Goal: Task Accomplishment & Management: Manage account settings

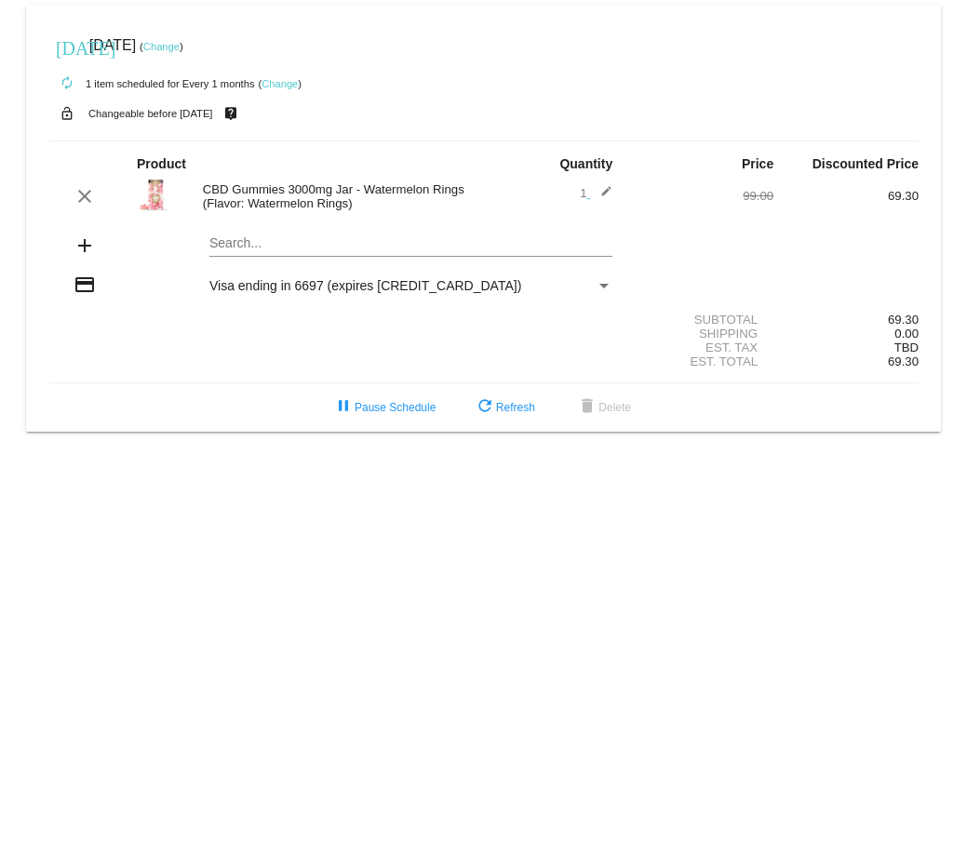
click at [605, 284] on div "Payment Method" at bounding box center [603, 286] width 9 height 5
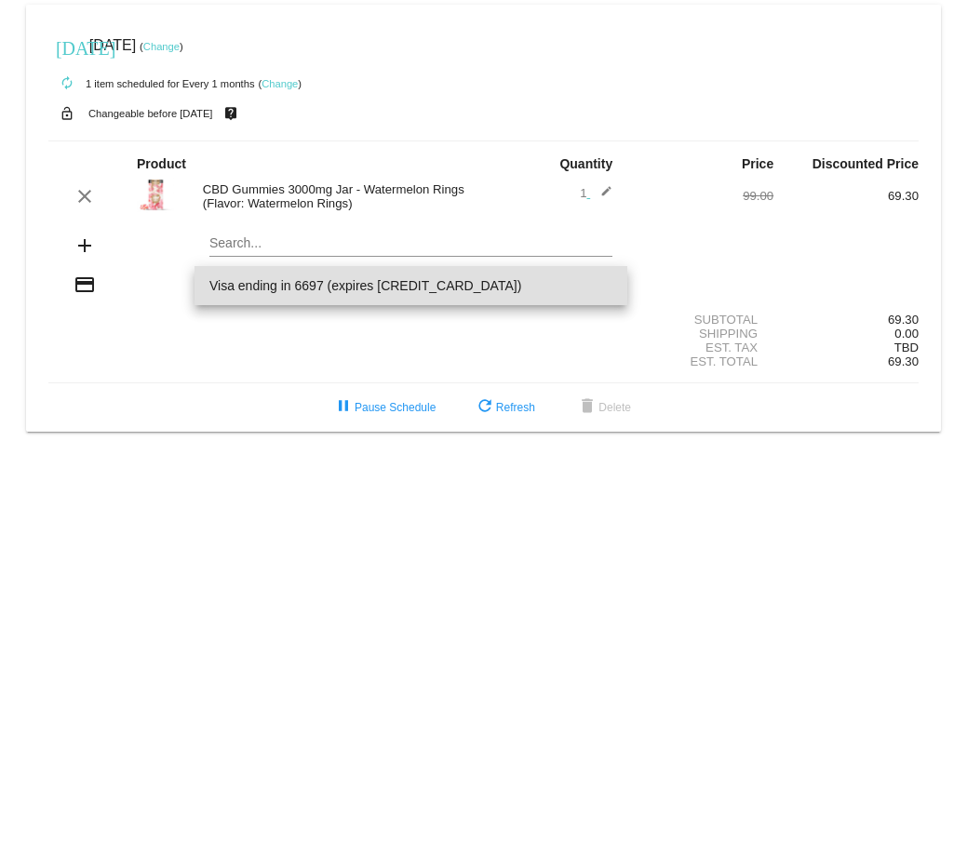
click at [316, 282] on span "Visa ending in 6697 (expires 08/28)" at bounding box center [410, 285] width 403 height 39
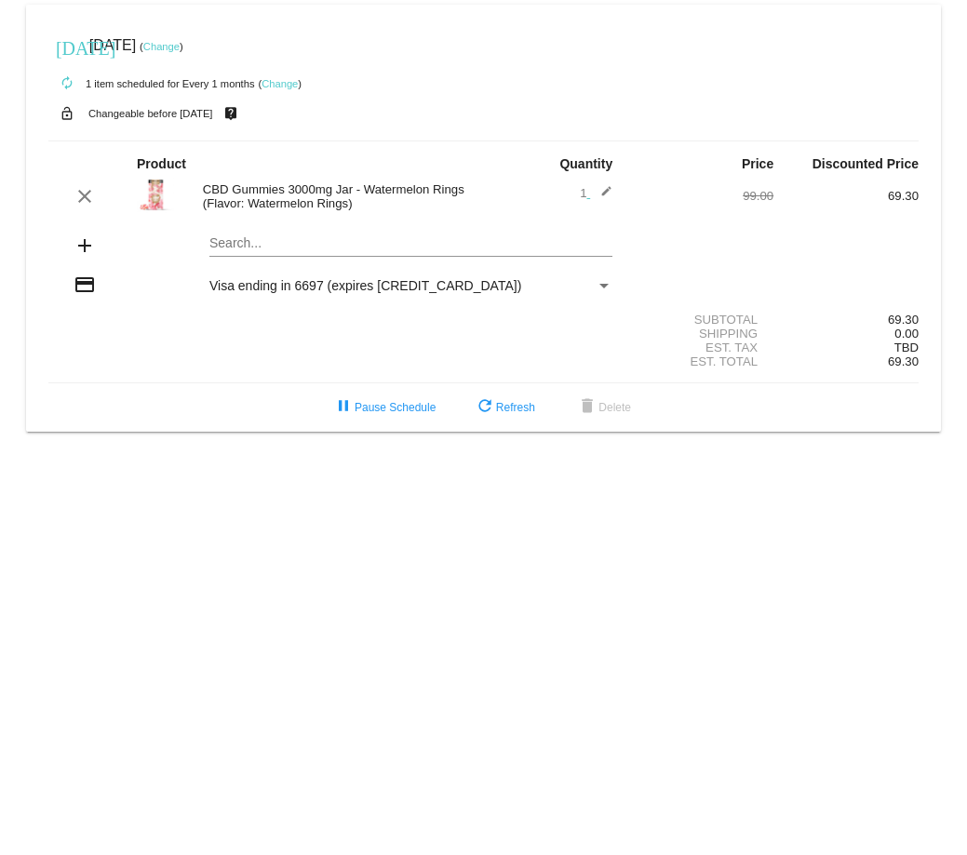
click at [601, 286] on div "Payment Method" at bounding box center [603, 286] width 9 height 5
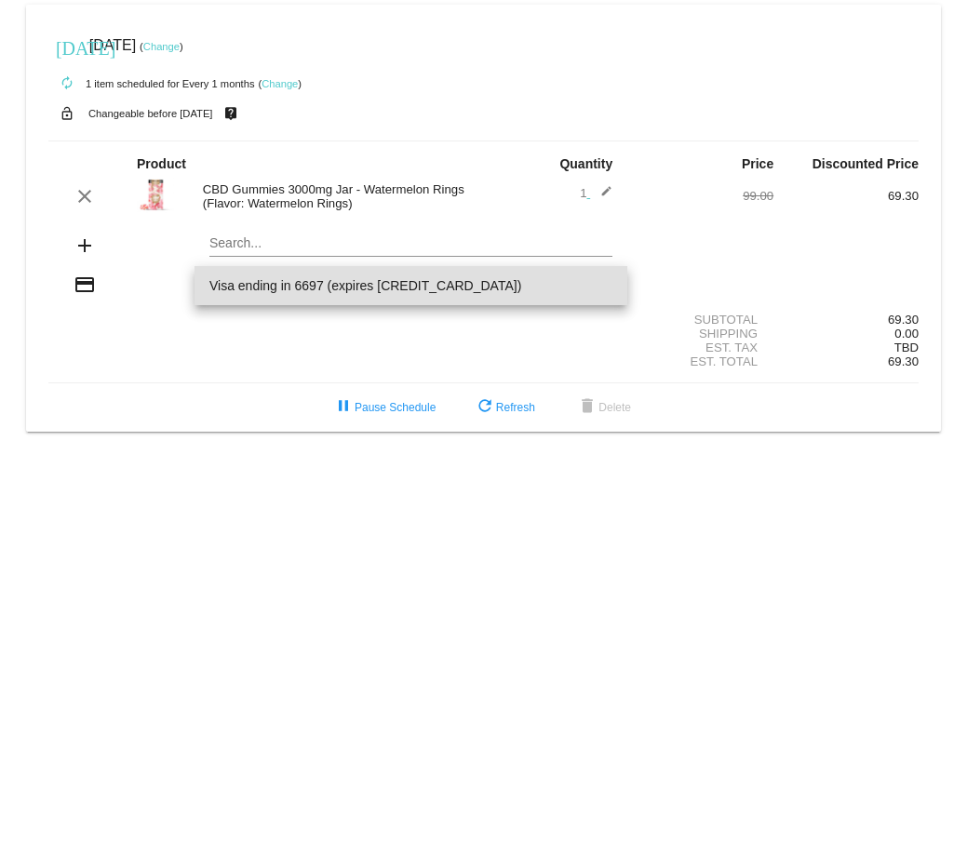
click at [607, 286] on span "Visa ending in 6697 (expires 08/28)" at bounding box center [410, 285] width 403 height 39
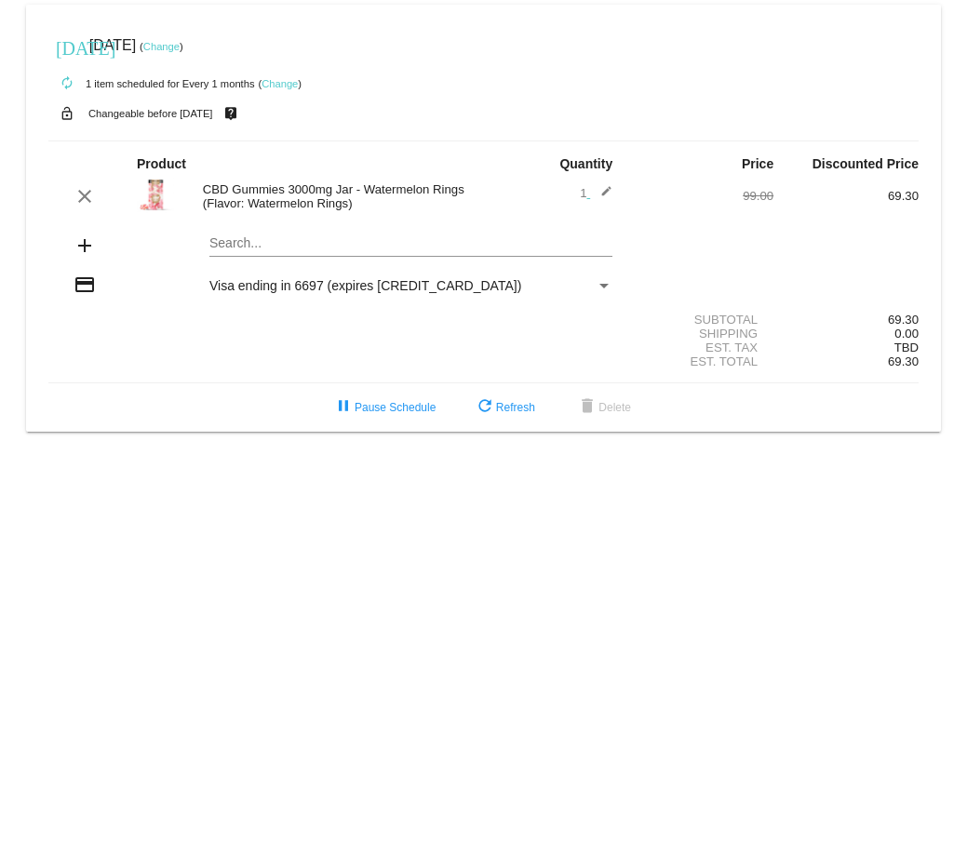
click at [81, 281] on mat-icon "credit_card" at bounding box center [85, 285] width 22 height 22
click at [601, 282] on div "Payment Method" at bounding box center [604, 285] width 17 height 15
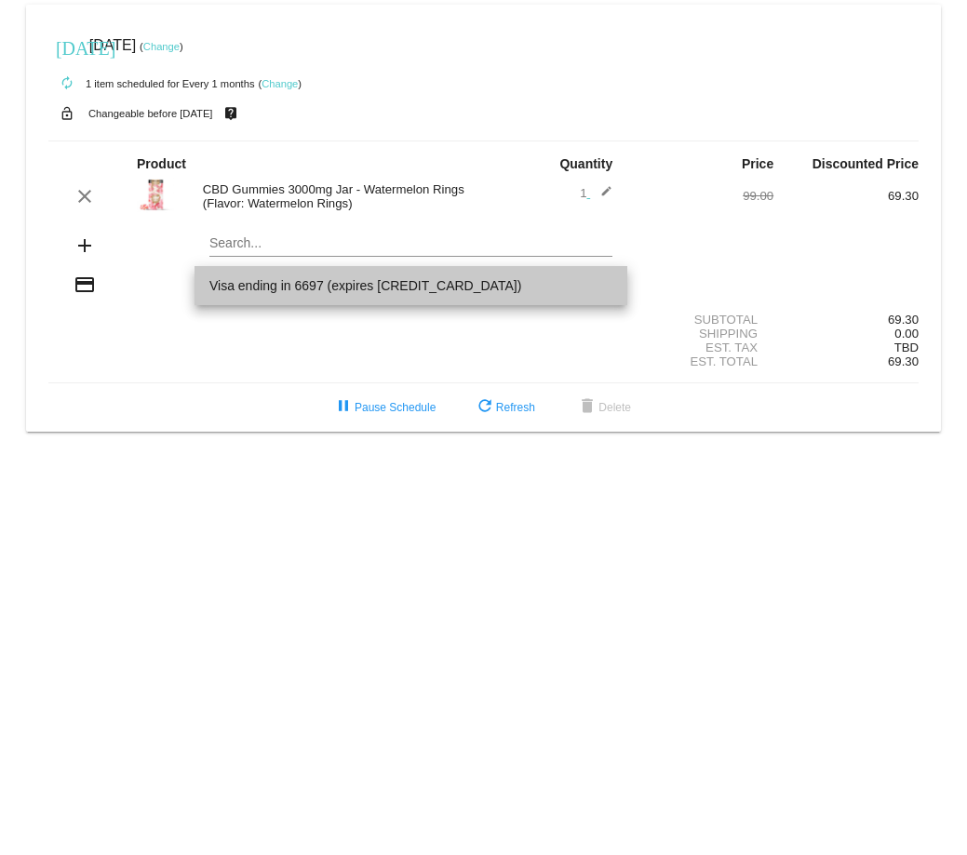
click at [601, 282] on span "Visa ending in 6697 (expires 08/28)" at bounding box center [410, 285] width 403 height 39
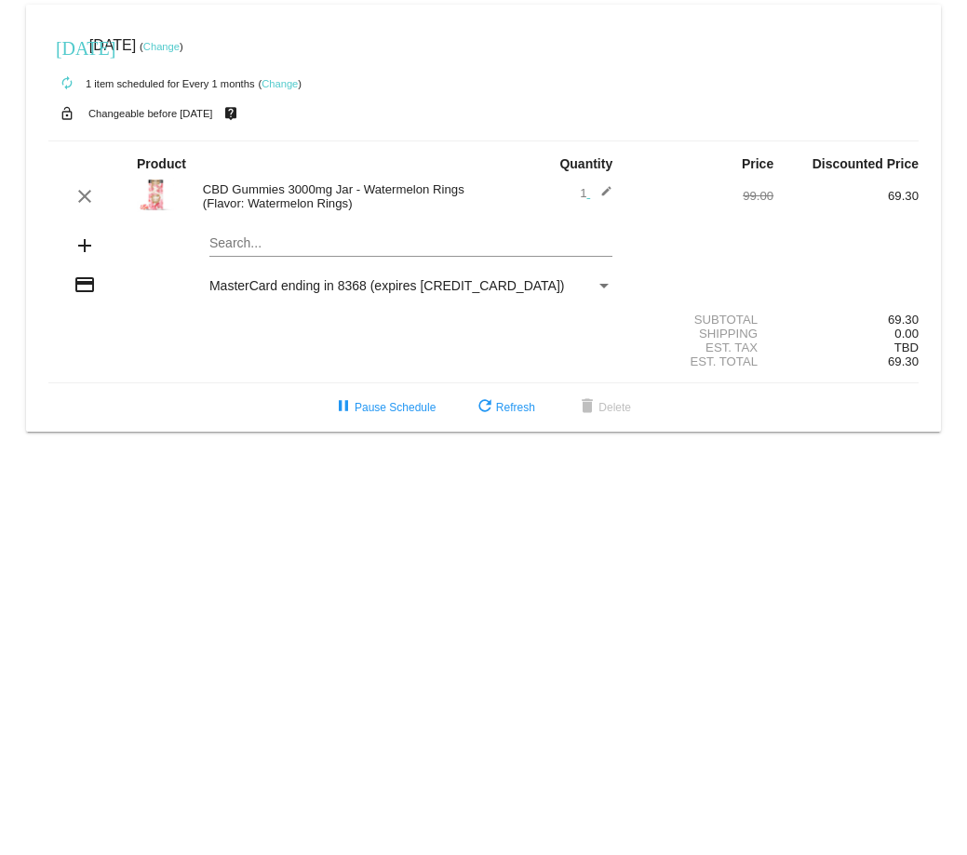
click at [180, 47] on link "Change" at bounding box center [161, 46] width 36 height 11
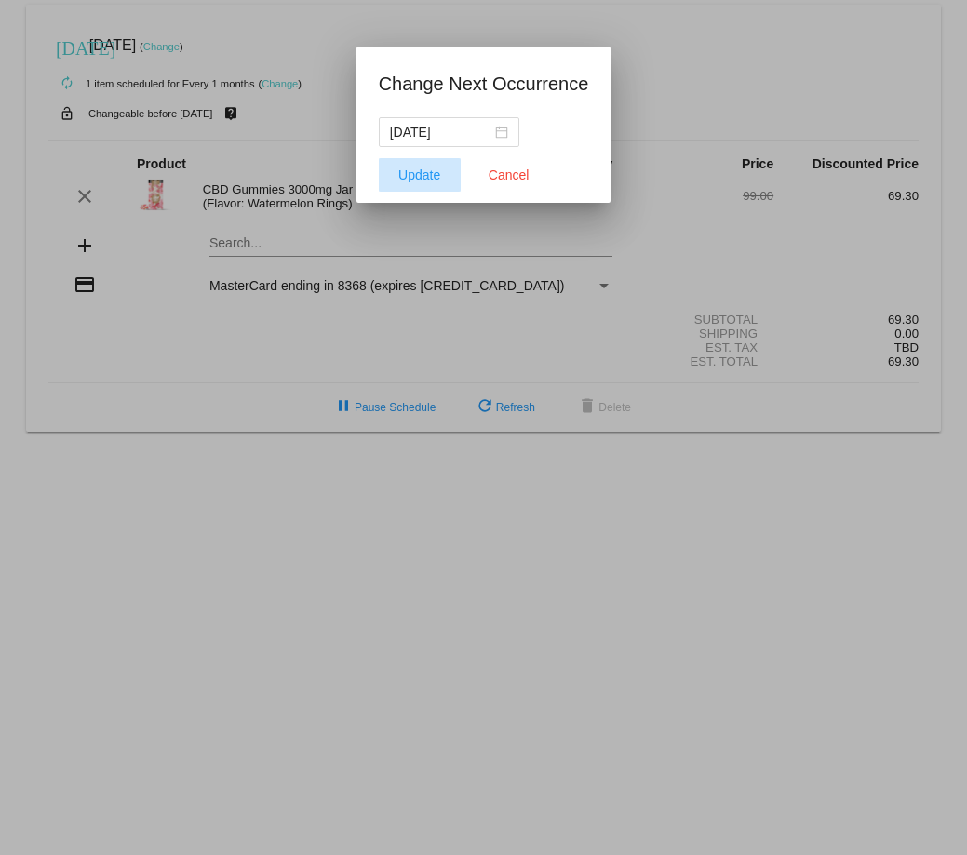
click at [419, 177] on span "Update" at bounding box center [419, 175] width 42 height 15
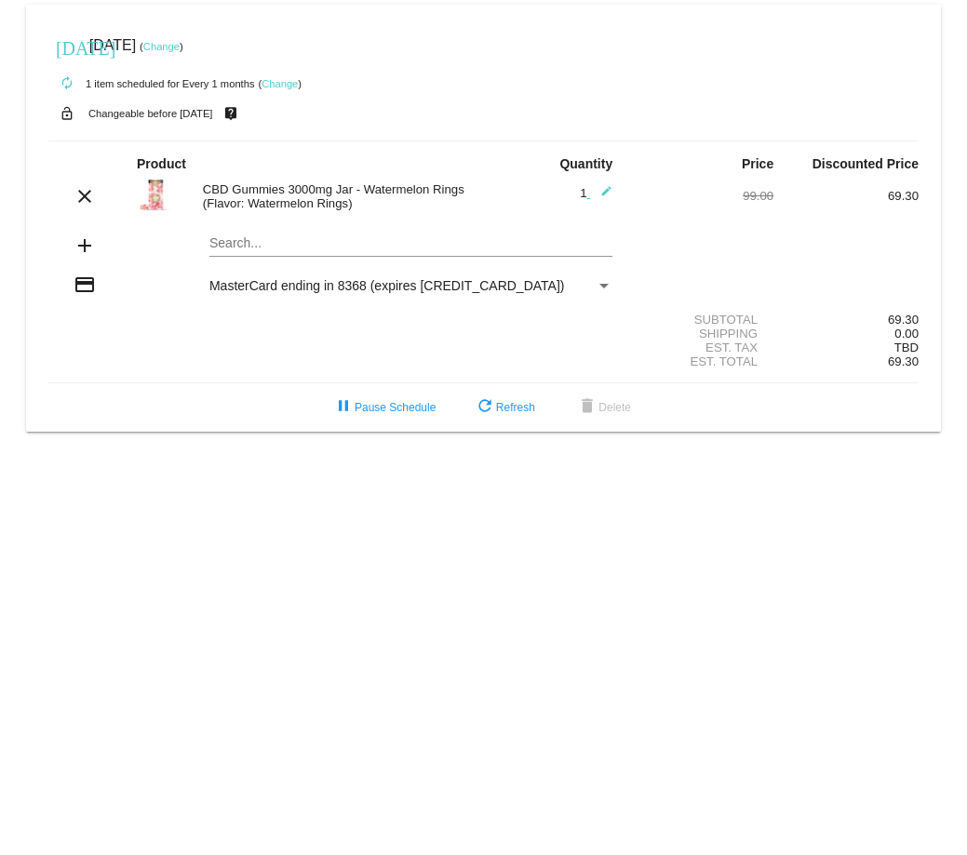
click at [180, 48] on link "Change" at bounding box center [161, 46] width 36 height 11
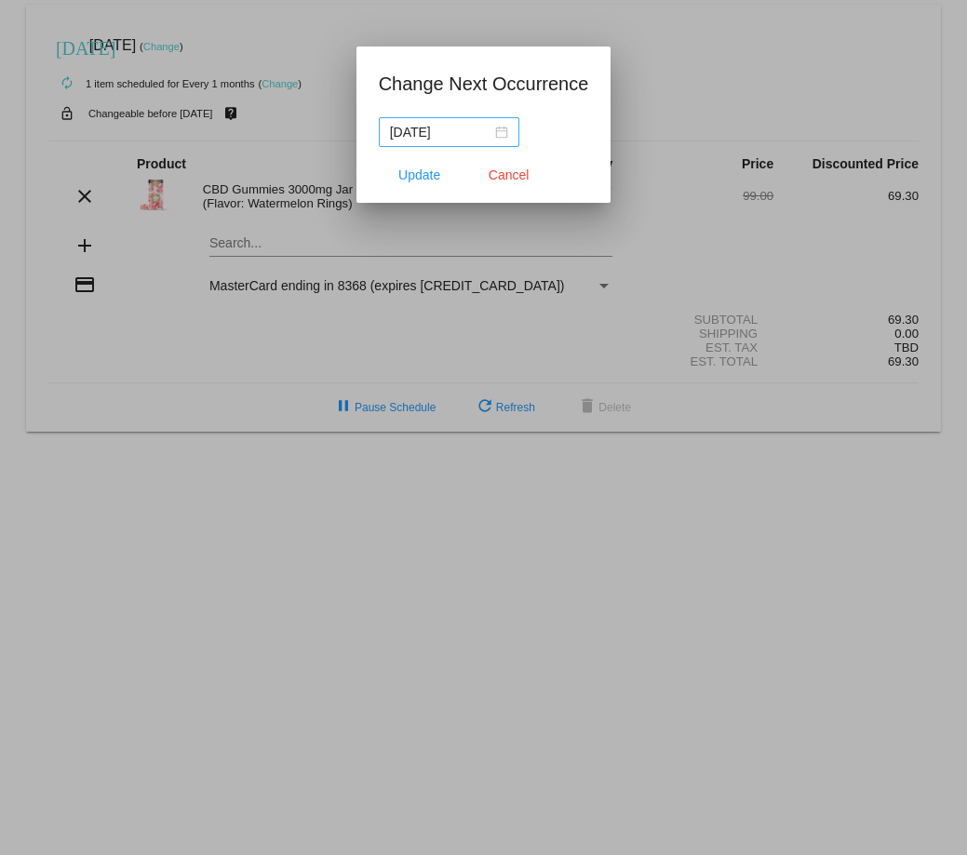
click at [498, 137] on div "2025-09-03" at bounding box center [449, 132] width 118 height 20
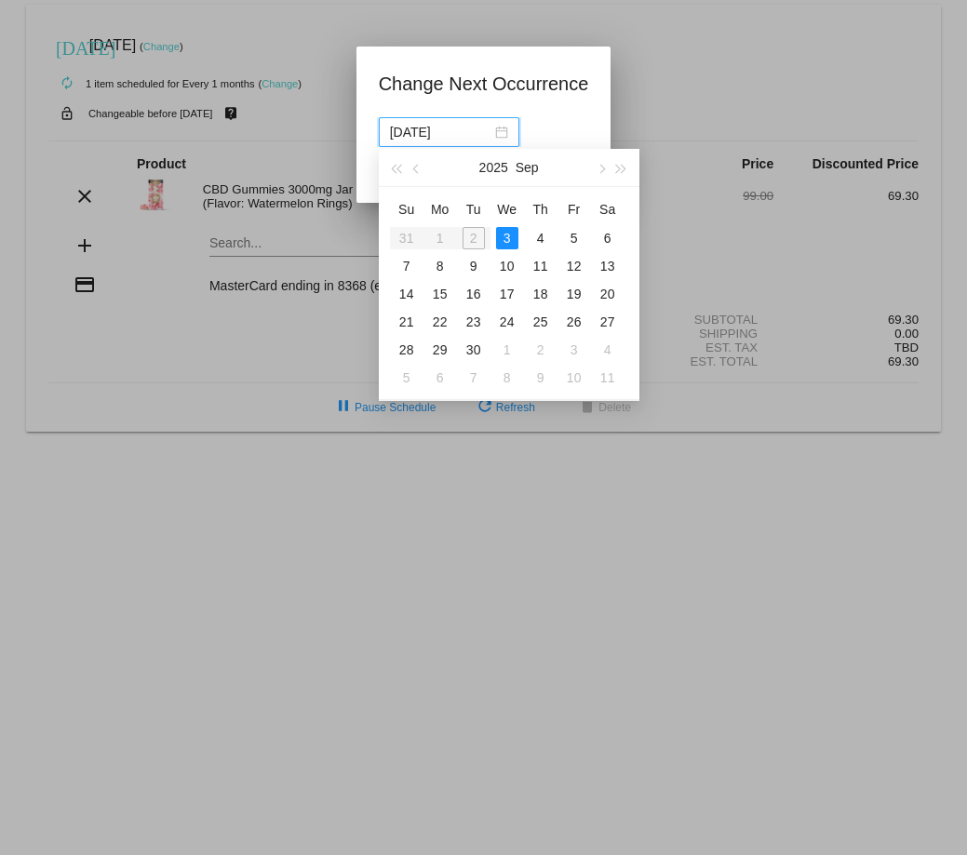
click at [506, 239] on div "3" at bounding box center [507, 238] width 22 height 22
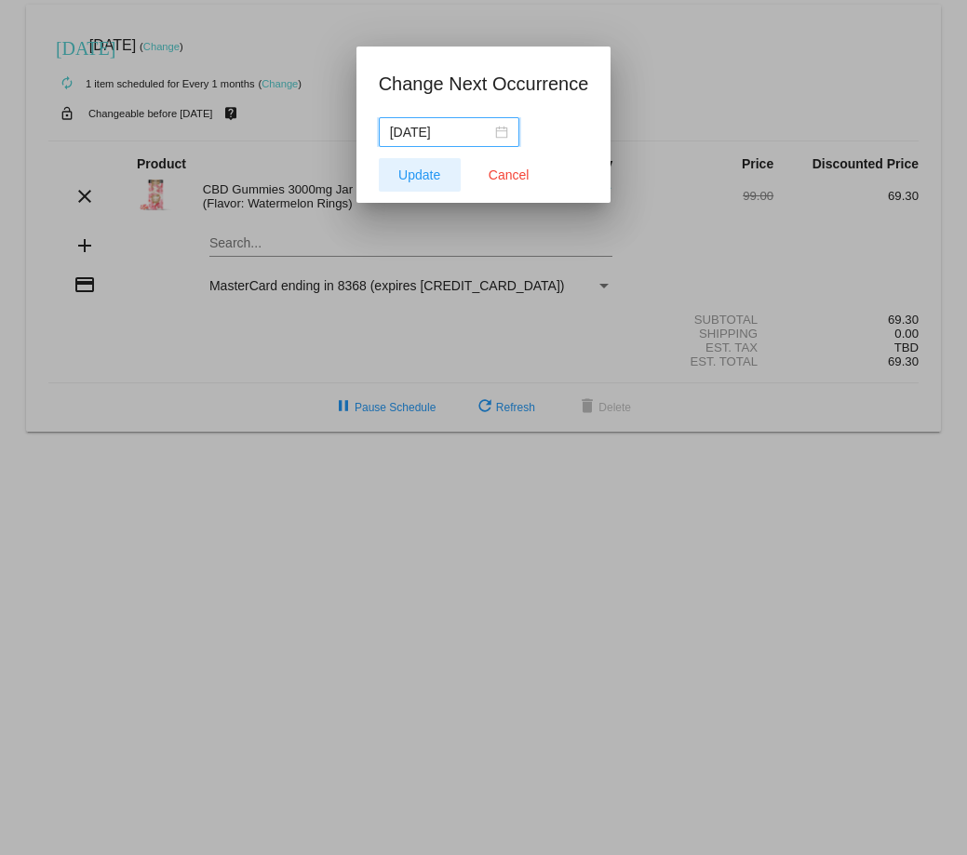
click at [427, 177] on span "Update" at bounding box center [419, 175] width 42 height 15
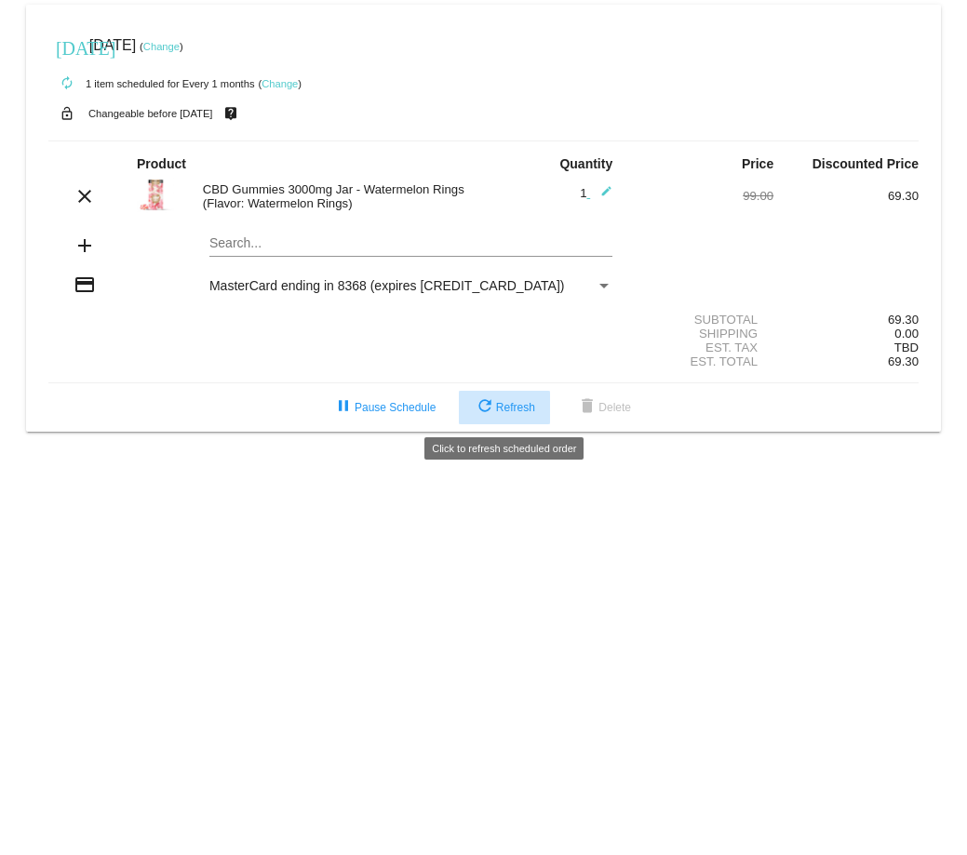
click at [504, 408] on span "refresh Refresh" at bounding box center [504, 407] width 61 height 13
